Goal: Task Accomplishment & Management: Manage account settings

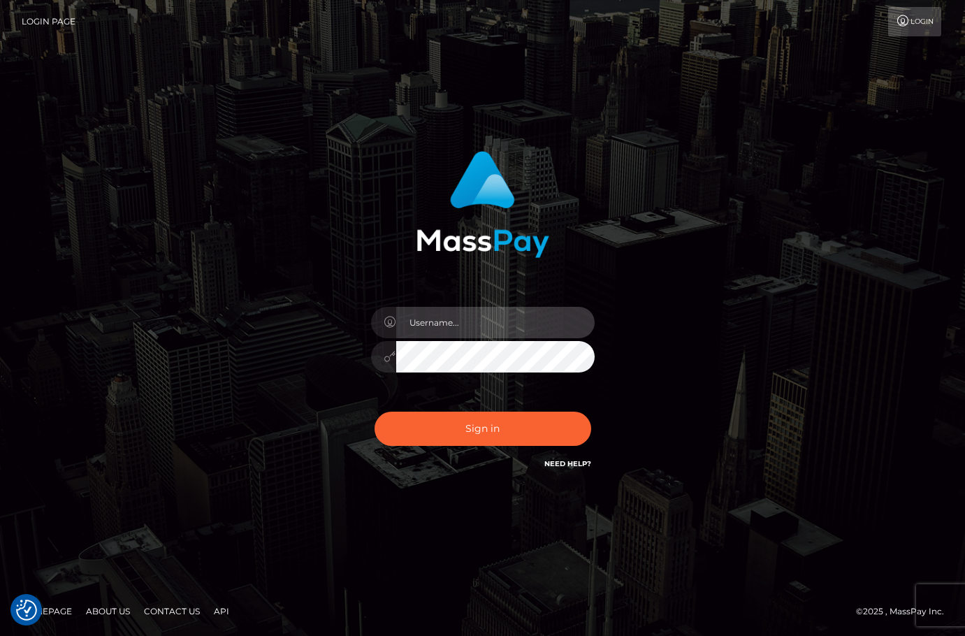
type input "christianc.xcite"
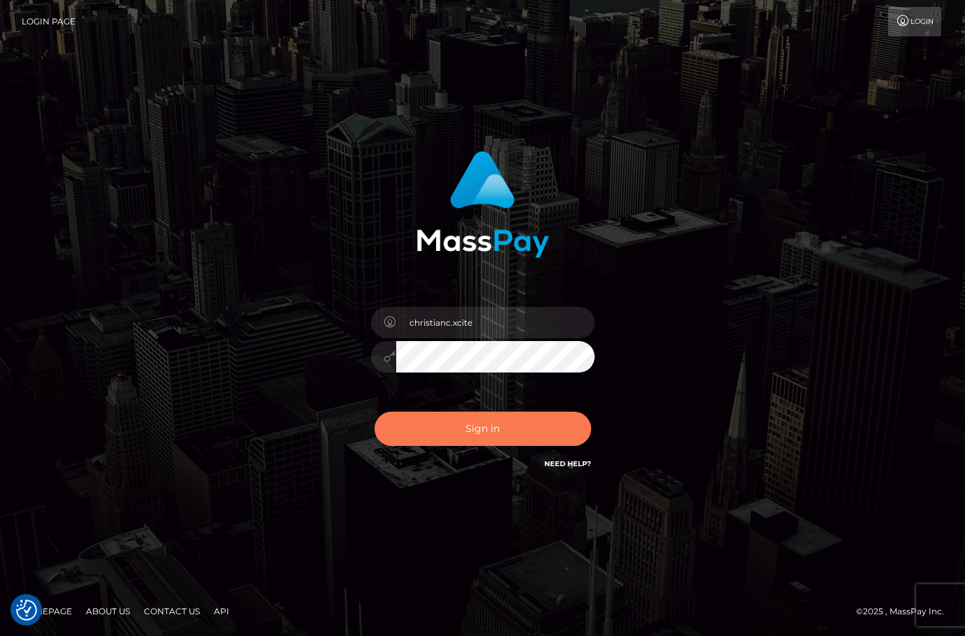
click at [500, 437] on button "Sign in" at bounding box center [483, 429] width 217 height 34
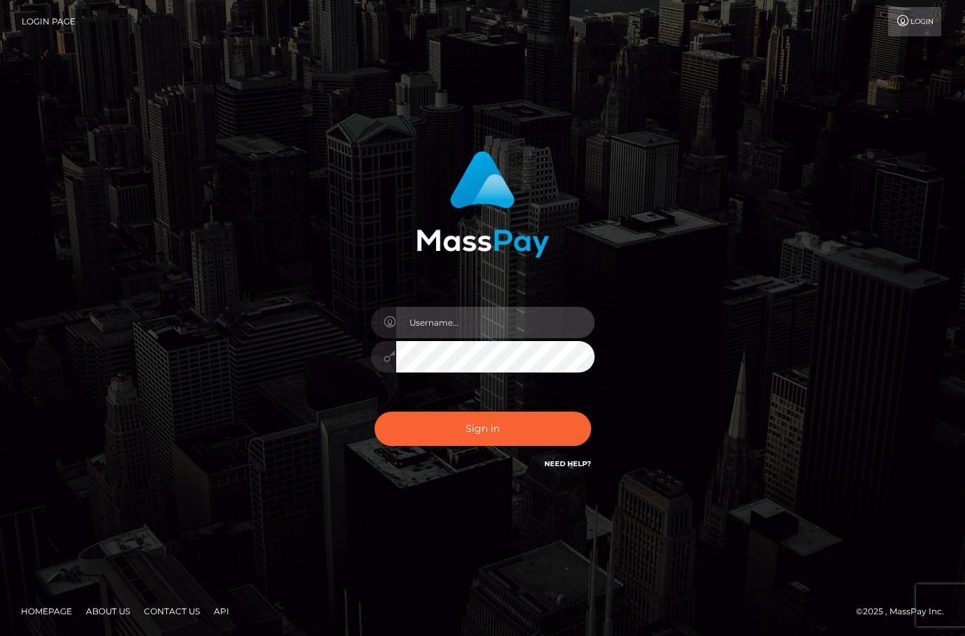
click at [447, 332] on input "text" at bounding box center [495, 322] width 198 height 31
type input "christianc.xcite"
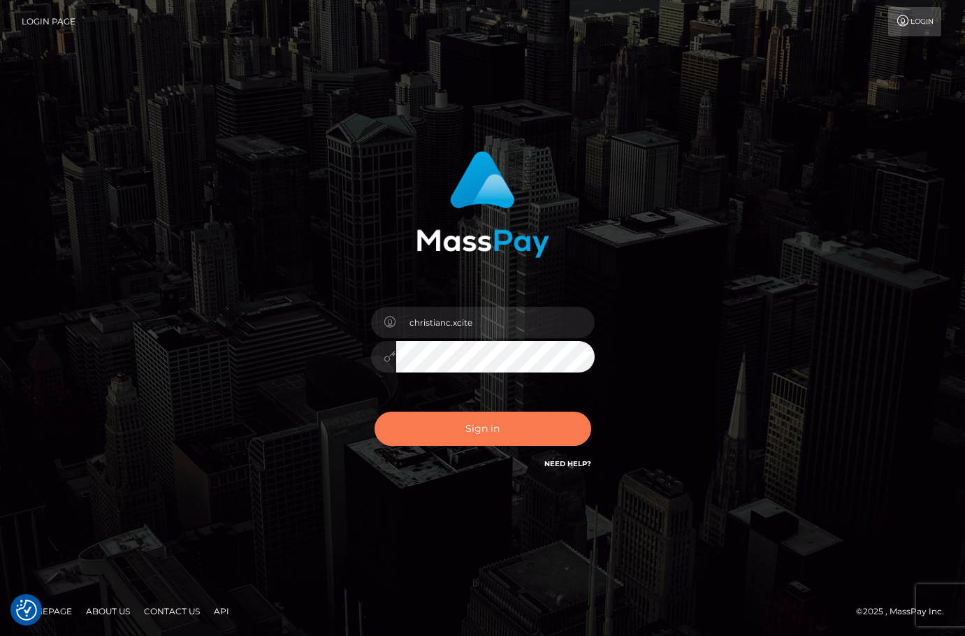
click at [483, 428] on button "Sign in" at bounding box center [483, 429] width 217 height 34
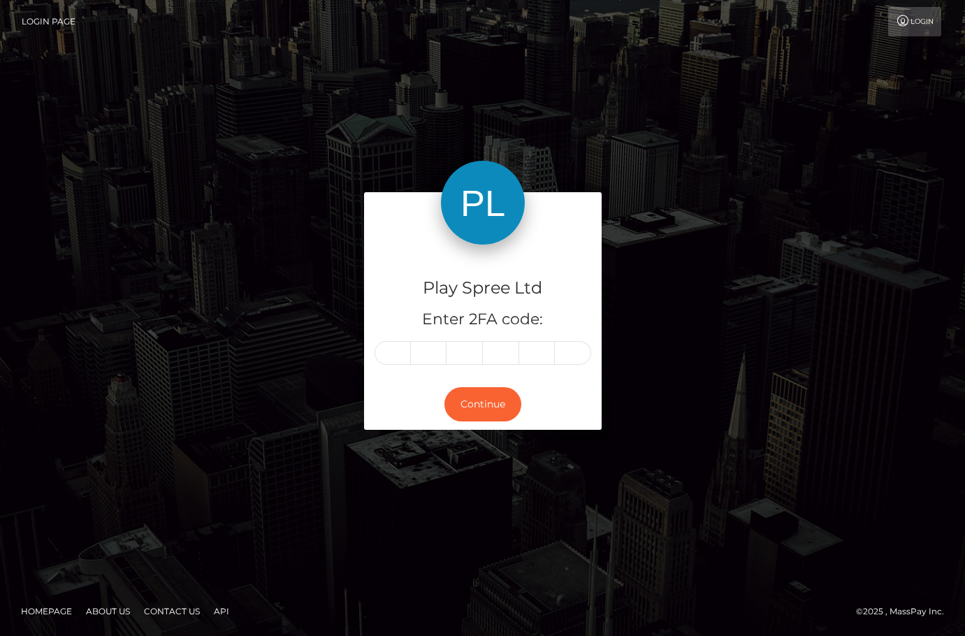
type input "7"
type input "8"
type input "9"
type input "1"
type input "6"
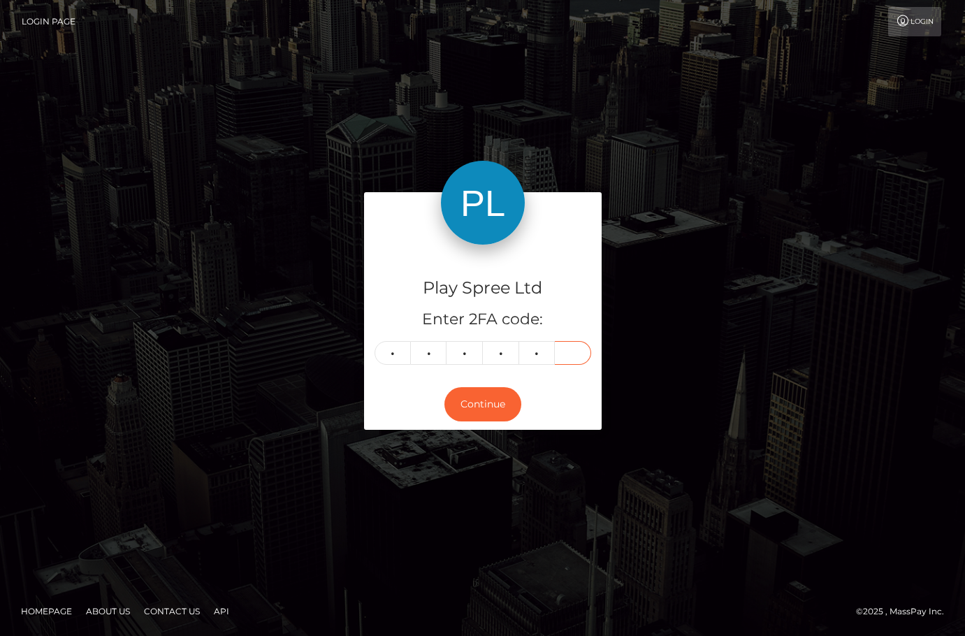
type input "8"
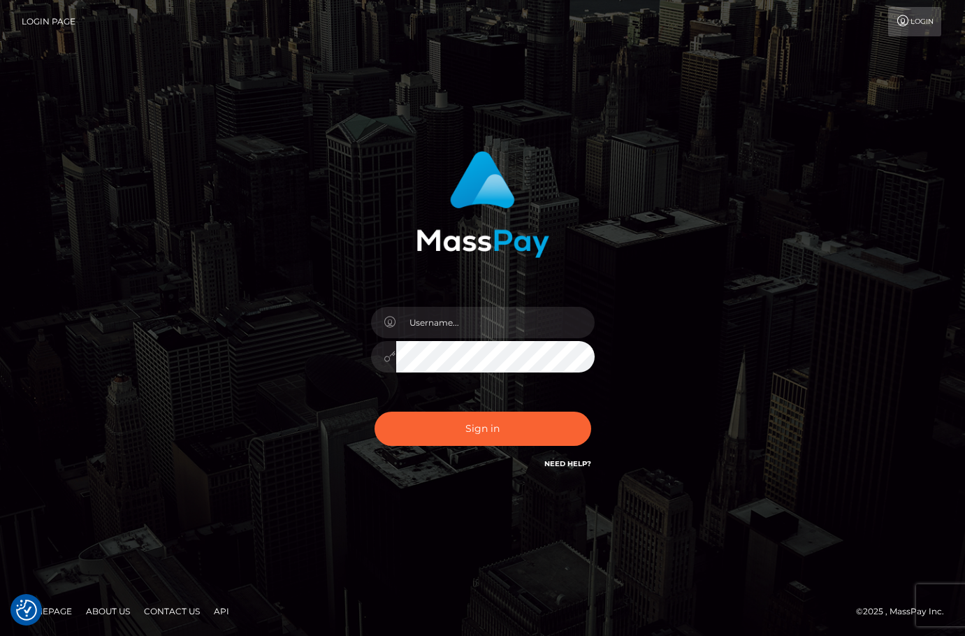
click at [903, 356] on div "Sign in" at bounding box center [482, 318] width 965 height 565
drag, startPoint x: 899, startPoint y: 291, endPoint x: 937, endPoint y: 236, distance: 67.8
click at [899, 288] on div "Sign in" at bounding box center [482, 318] width 965 height 565
